Goal: Information Seeking & Learning: Find specific fact

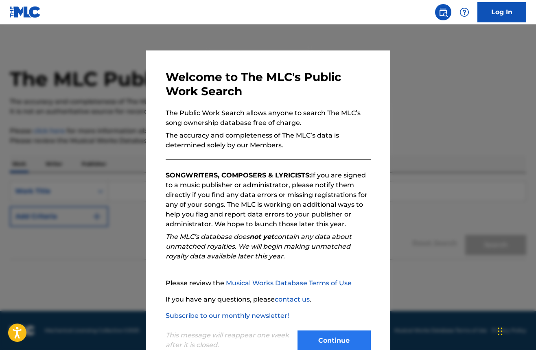
click at [328, 336] on button "Continue" at bounding box center [333, 340] width 73 height 20
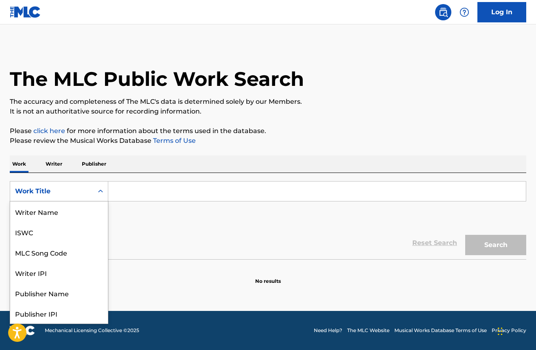
click at [104, 188] on icon "Search Form" at bounding box center [100, 191] width 8 height 8
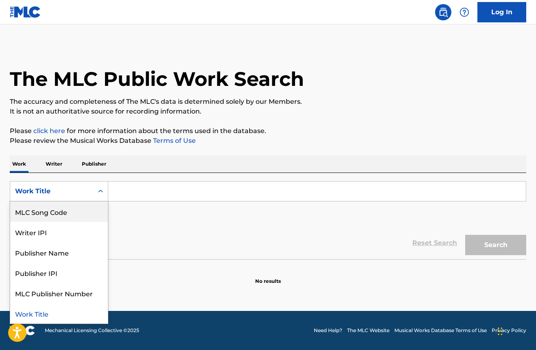
click at [58, 191] on div "Work Title" at bounding box center [51, 191] width 73 height 10
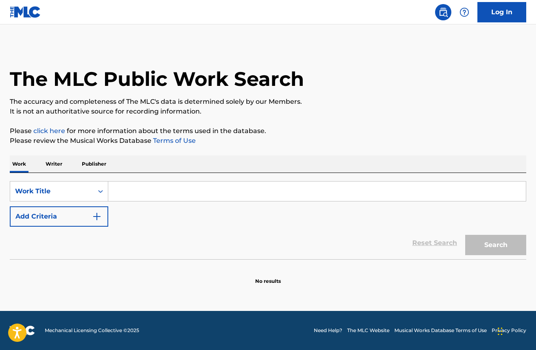
click at [55, 164] on p "Writer" at bounding box center [54, 163] width 22 height 17
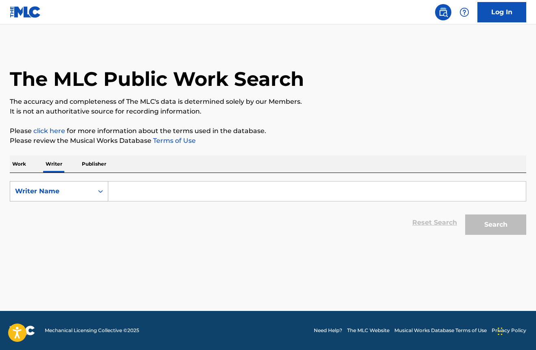
click at [62, 186] on div "Writer Name" at bounding box center [51, 191] width 83 height 15
click at [136, 189] on input "Search Form" at bounding box center [317, 192] width 418 height 20
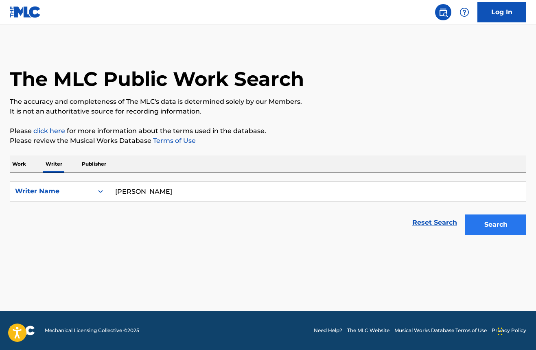
click at [510, 225] on button "Search" at bounding box center [495, 224] width 61 height 20
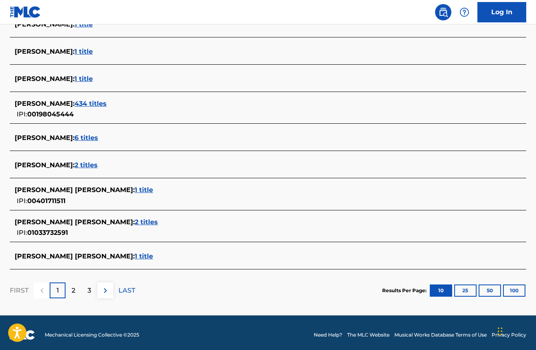
scroll to position [278, 0]
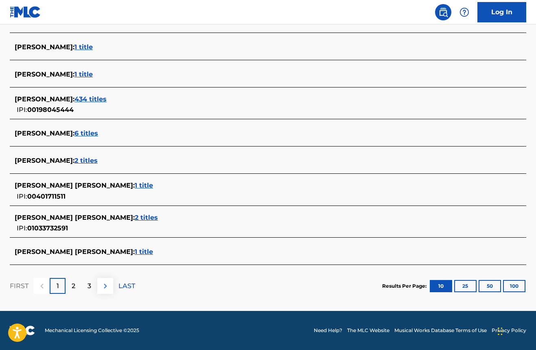
click at [110, 284] on img at bounding box center [106, 286] width 10 height 10
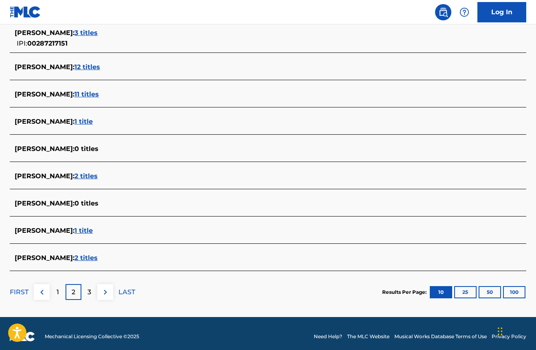
scroll to position [267, 0]
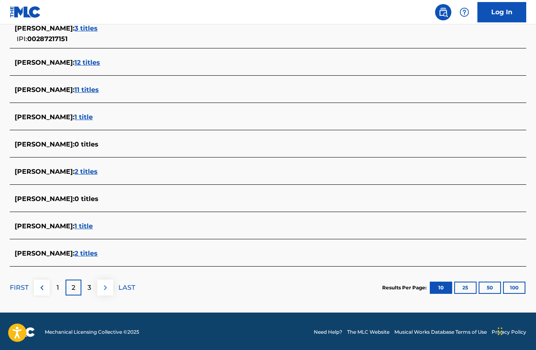
click at [106, 286] on img at bounding box center [106, 288] width 10 height 10
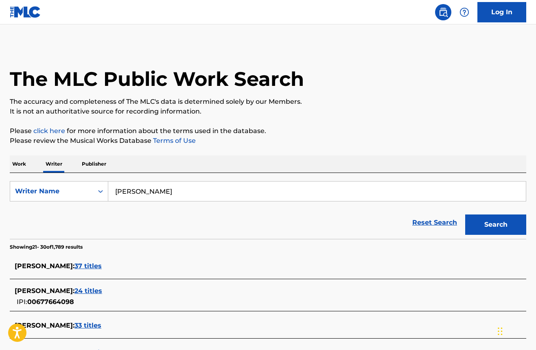
scroll to position [0, 0]
drag, startPoint x: 163, startPoint y: 189, endPoint x: 174, endPoint y: 190, distance: 10.6
click at [174, 190] on input "[PERSON_NAME]" at bounding box center [317, 192] width 418 height 20
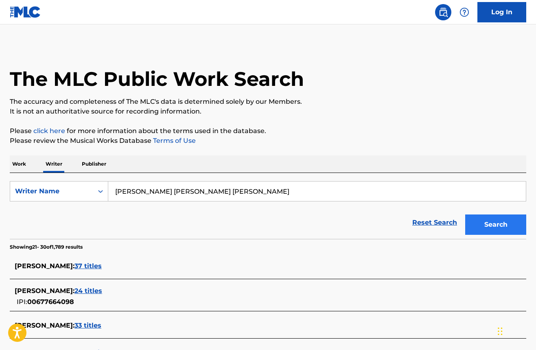
type input "[PERSON_NAME] [PERSON_NAME] [PERSON_NAME]"
click at [488, 226] on button "Search" at bounding box center [495, 224] width 61 height 20
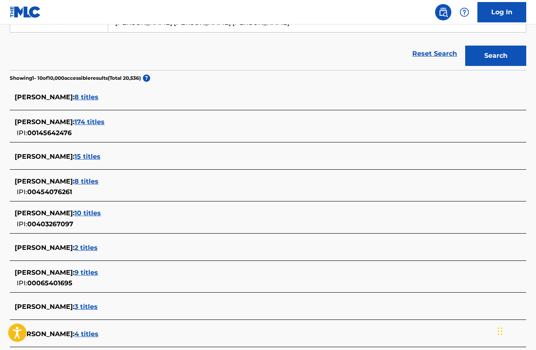
scroll to position [176, 0]
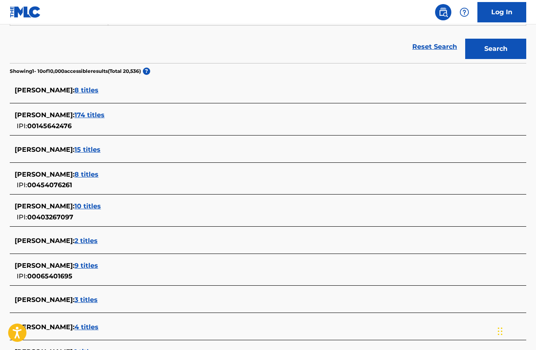
click at [85, 240] on span "2 titles" at bounding box center [85, 241] width 23 height 8
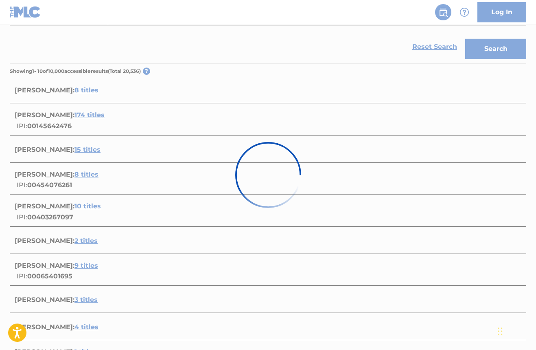
scroll to position [131, 0]
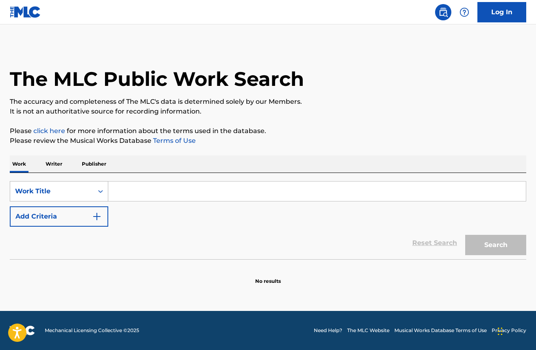
click at [105, 189] on div "Search Form" at bounding box center [100, 191] width 15 height 15
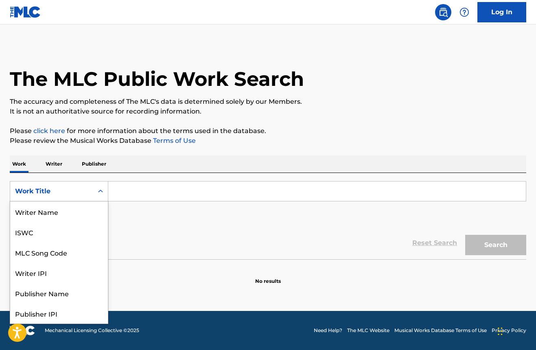
scroll to position [41, 0]
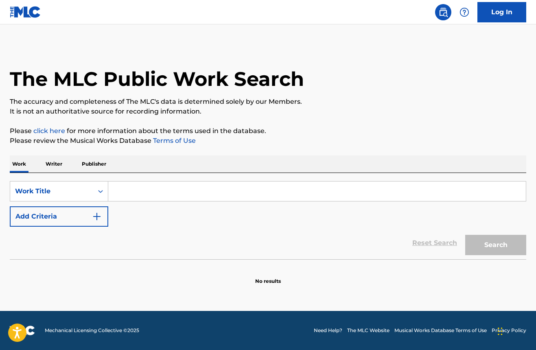
click at [56, 162] on p "Writer" at bounding box center [54, 163] width 22 height 17
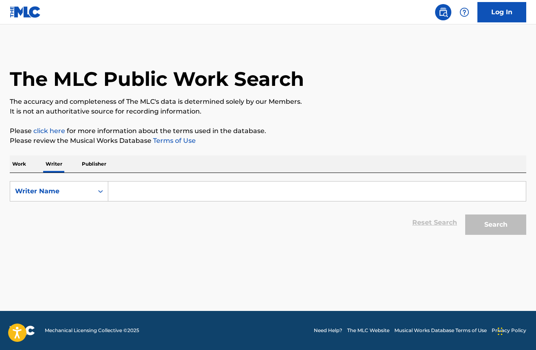
click at [146, 192] on input "Search Form" at bounding box center [317, 192] width 418 height 20
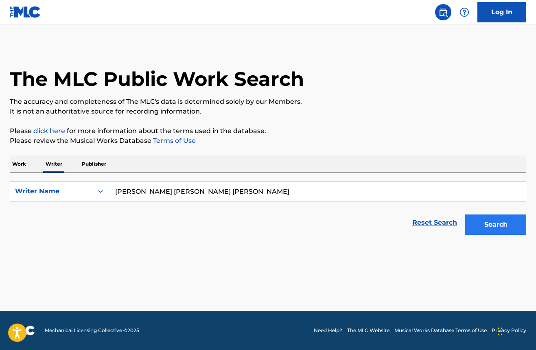
click at [485, 226] on button "Search" at bounding box center [495, 224] width 61 height 20
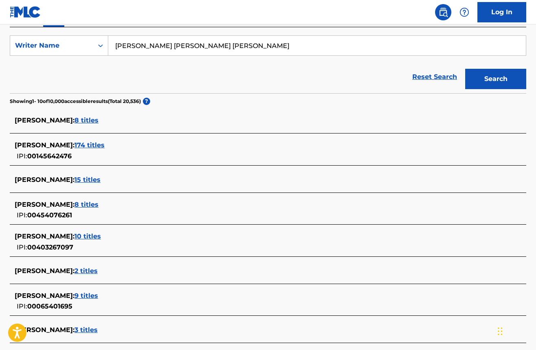
scroll to position [149, 0]
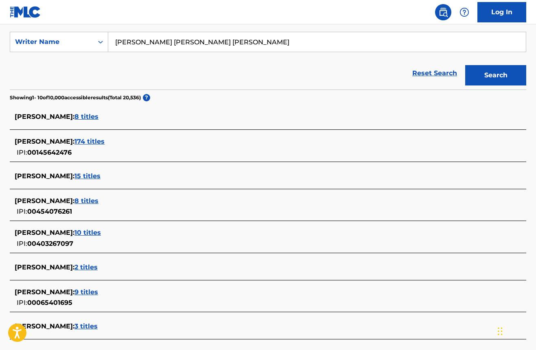
click at [75, 118] on span "8 titles" at bounding box center [86, 117] width 24 height 8
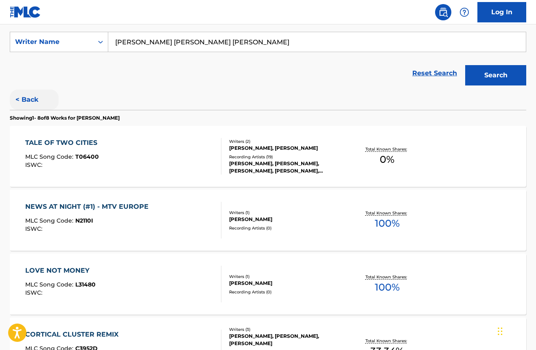
click at [35, 99] on button "< Back" at bounding box center [34, 100] width 49 height 20
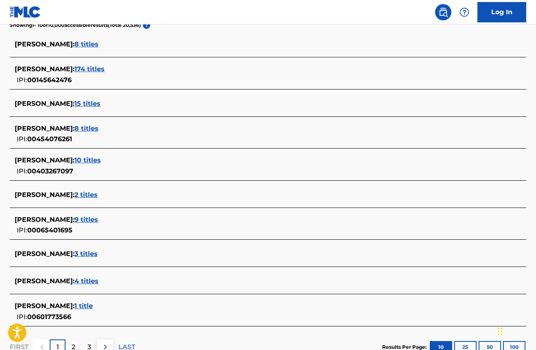
scroll to position [253, 0]
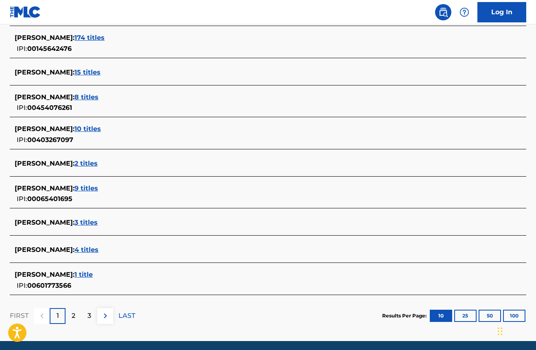
click at [74, 188] on span "9 titles" at bounding box center [86, 188] width 24 height 8
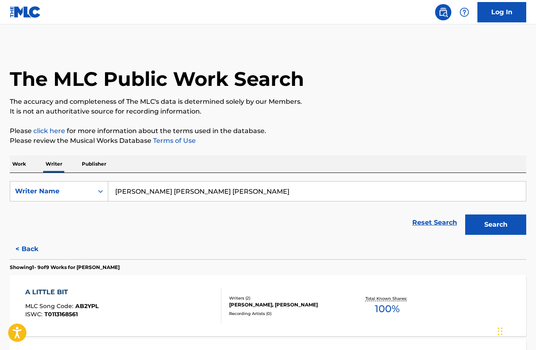
scroll to position [0, 0]
click at [24, 248] on button "< Back" at bounding box center [34, 249] width 49 height 20
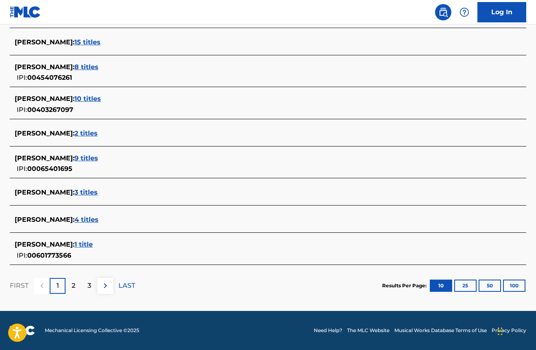
scroll to position [283, 0]
click at [107, 284] on img at bounding box center [106, 286] width 10 height 10
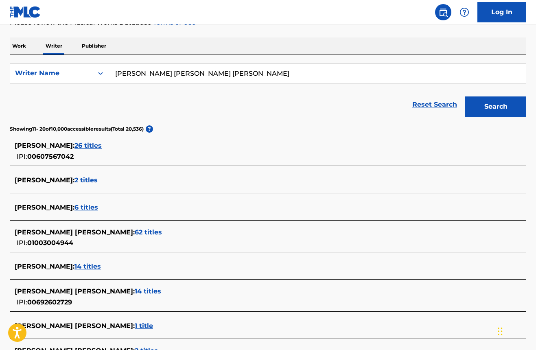
scroll to position [123, 0]
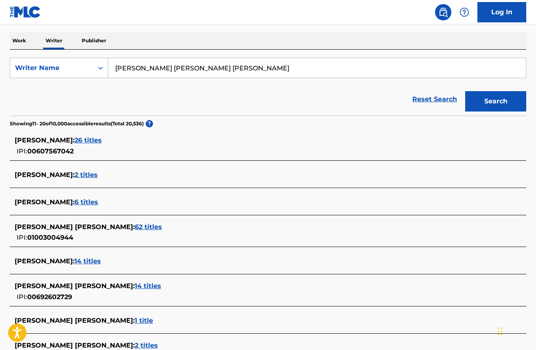
click at [74, 203] on span "6 titles" at bounding box center [86, 202] width 24 height 8
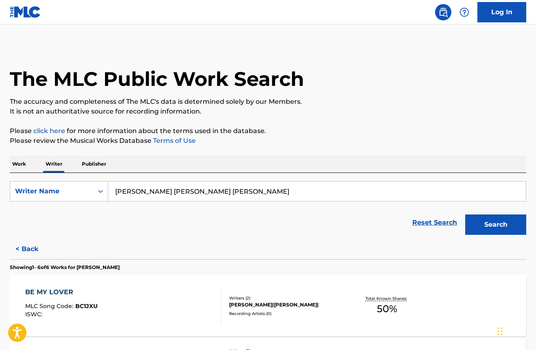
scroll to position [0, 0]
click at [30, 245] on button "< Back" at bounding box center [34, 249] width 49 height 20
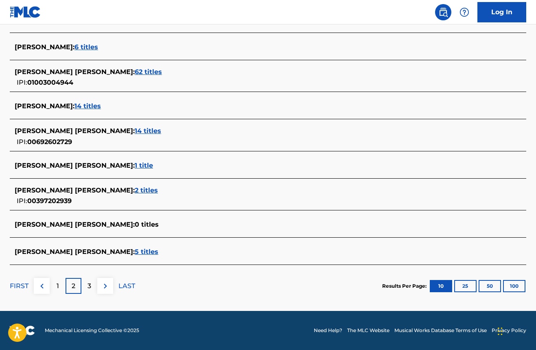
scroll to position [278, 0]
click at [101, 280] on button at bounding box center [105, 286] width 16 height 16
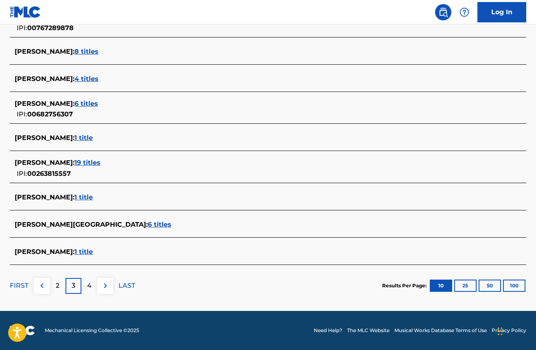
scroll to position [274, 0]
click at [105, 281] on img at bounding box center [106, 286] width 10 height 10
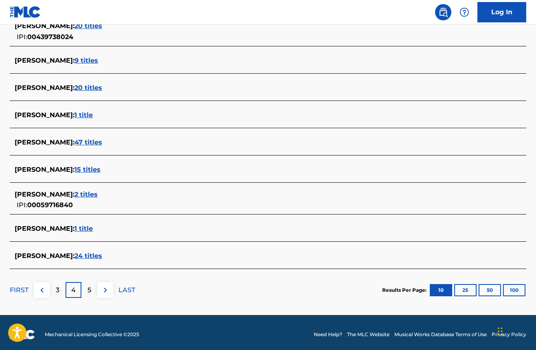
scroll to position [267, 0]
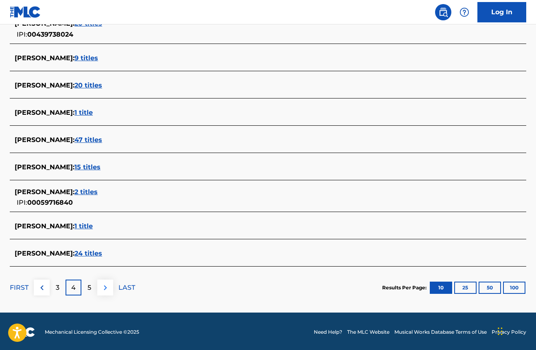
click at [107, 285] on img at bounding box center [106, 288] width 10 height 10
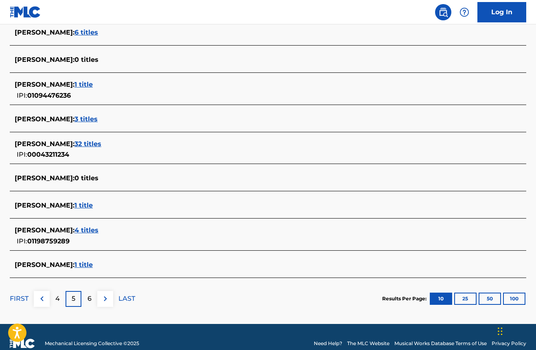
scroll to position [262, 0]
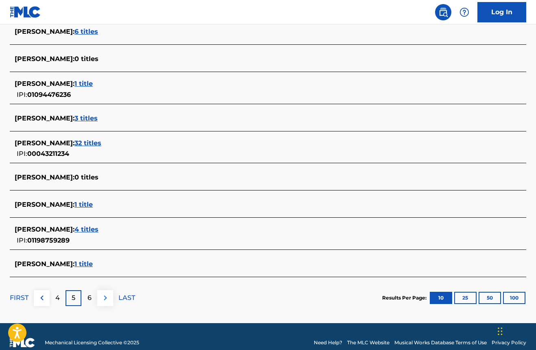
click at [105, 298] on img at bounding box center [106, 298] width 10 height 10
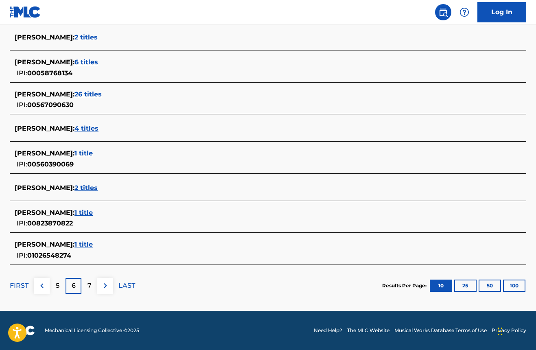
scroll to position [283, 0]
click at [105, 289] on img at bounding box center [106, 286] width 10 height 10
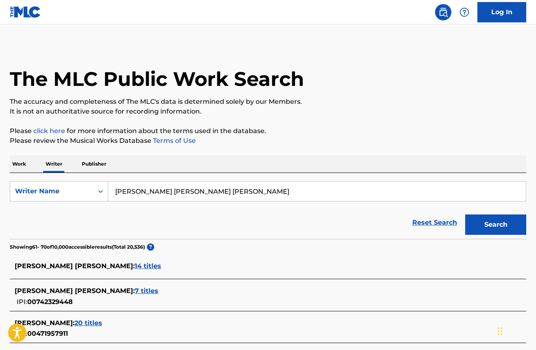
scroll to position [0, 0]
click at [131, 191] on input "Nick Ryan Joey Falcone Liam Sharkey" at bounding box center [317, 192] width 418 height 20
click at [164, 193] on input "Nicholas Ryan Joey Falcone Liam Sharkey" at bounding box center [317, 192] width 418 height 20
type input "Nicholas Ryan Piesco Joey Falcone Liam Sharkey"
click at [499, 217] on button "Search" at bounding box center [495, 224] width 61 height 20
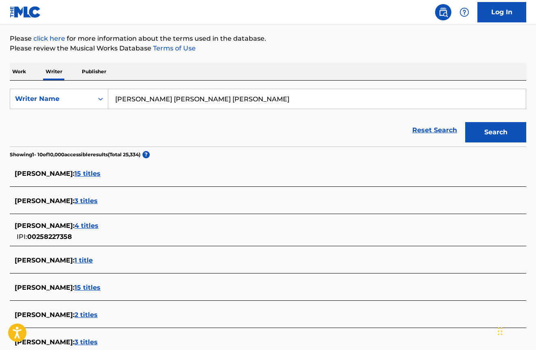
scroll to position [98, 0]
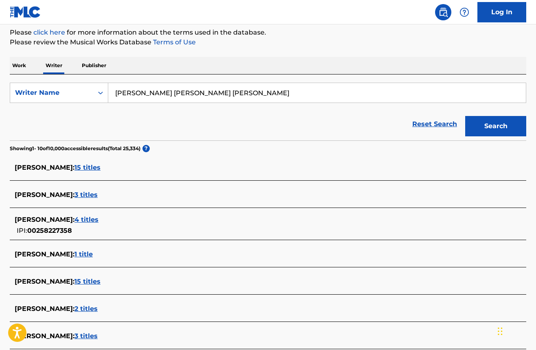
click at [86, 169] on span "15 titles" at bounding box center [87, 168] width 26 height 8
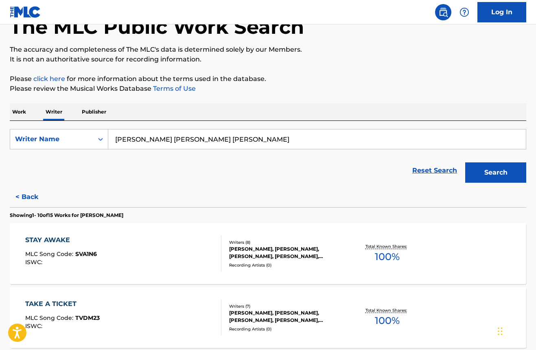
scroll to position [42, 0]
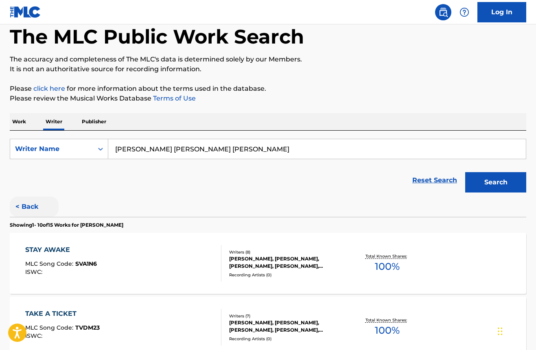
click at [29, 209] on button "< Back" at bounding box center [34, 207] width 49 height 20
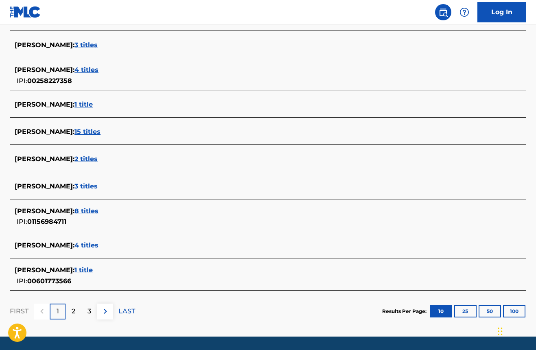
scroll to position [250, 0]
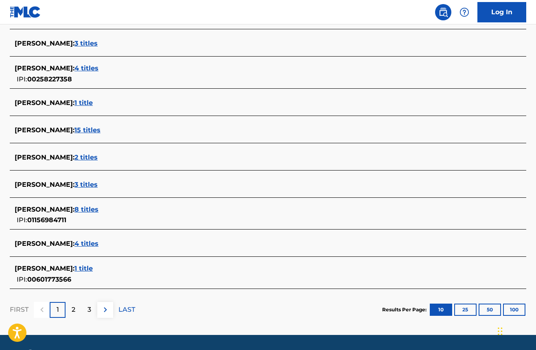
click at [87, 157] on span "2 titles" at bounding box center [85, 157] width 23 height 8
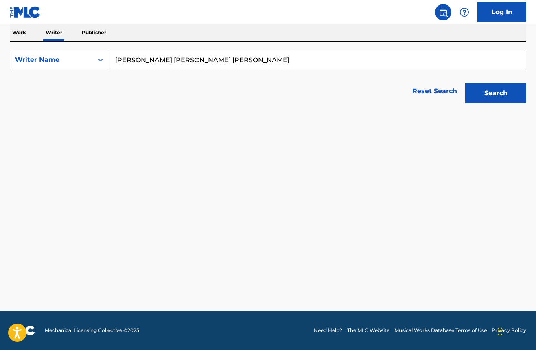
scroll to position [131, 0]
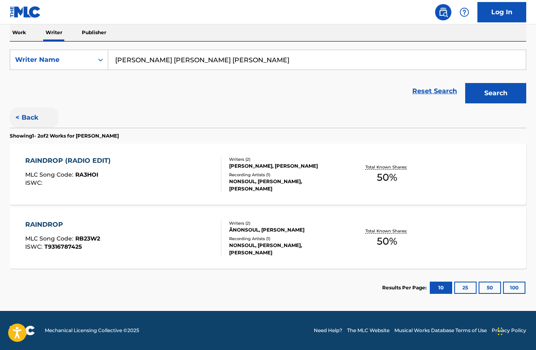
click at [28, 115] on button "< Back" at bounding box center [34, 117] width 49 height 20
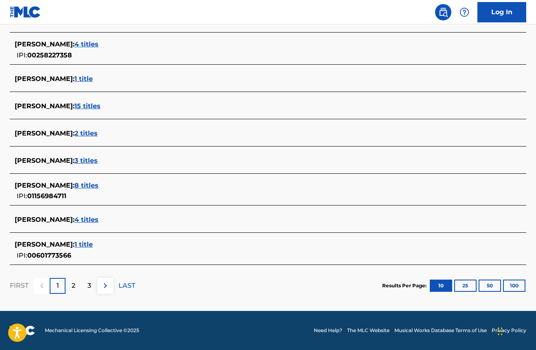
scroll to position [274, 0]
click at [111, 284] on button at bounding box center [105, 286] width 16 height 16
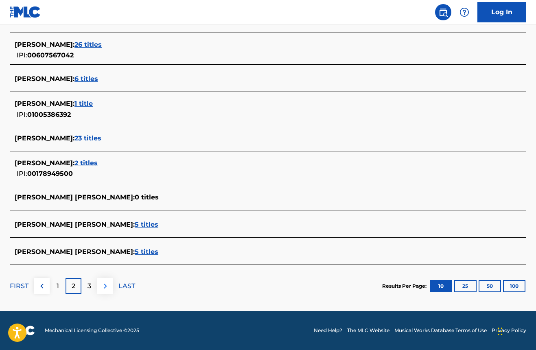
scroll to position [278, 0]
click at [103, 288] on img at bounding box center [106, 286] width 10 height 10
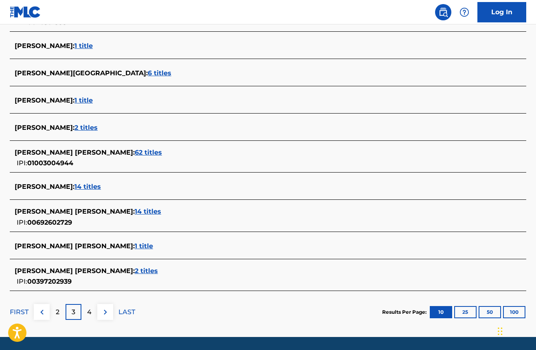
scroll to position [267, 0]
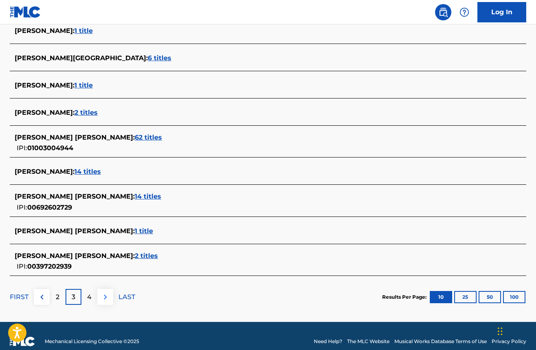
click at [106, 291] on button at bounding box center [105, 297] width 16 height 16
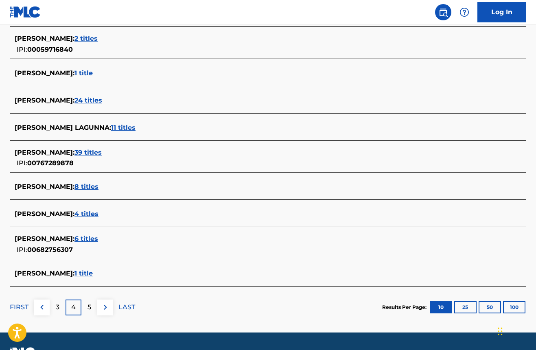
scroll to position [262, 0]
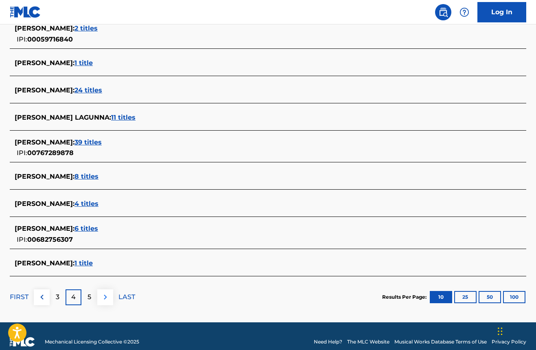
click at [104, 297] on img at bounding box center [106, 297] width 10 height 10
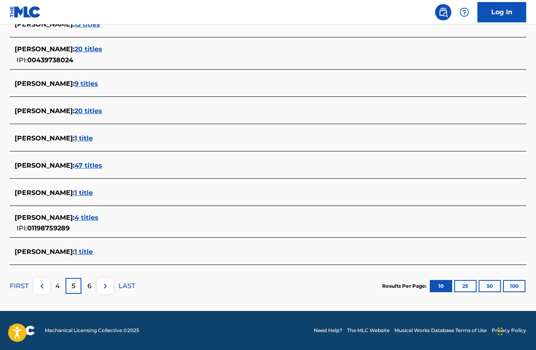
scroll to position [269, 0]
click at [104, 287] on img at bounding box center [106, 286] width 10 height 10
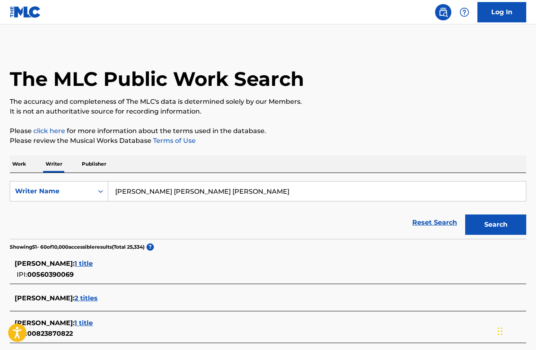
scroll to position [0, 0]
